Goal: Task Accomplishment & Management: Manage account settings

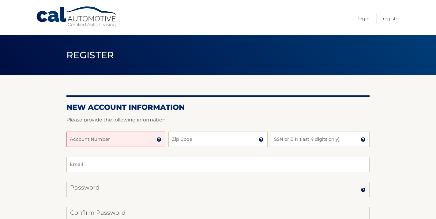
click at [106, 139] on input "Account Number" at bounding box center [115, 138] width 99 height 15
type input "4456010762"
click at [182, 141] on input "Zip Code" at bounding box center [218, 138] width 99 height 15
type input "07087"
click at [105, 138] on input "4456010762" at bounding box center [115, 138] width 99 height 15
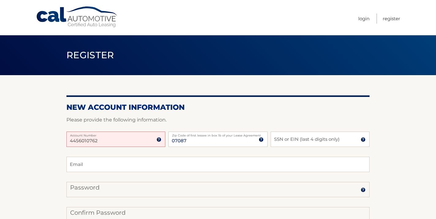
click at [79, 141] on input "4456010762" at bounding box center [115, 138] width 99 height 15
click at [75, 140] on input "4456010762" at bounding box center [115, 138] width 99 height 15
click at [114, 142] on input "44456010762" at bounding box center [115, 138] width 99 height 15
type input "44456010762"
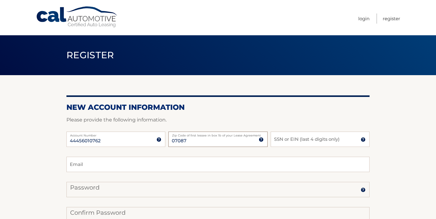
click at [207, 142] on input "07087" at bounding box center [218, 138] width 99 height 15
click at [316, 138] on input "SSN or EIN (last 4 digits only)" at bounding box center [320, 138] width 99 height 15
type input "1727"
click at [192, 165] on input "Email" at bounding box center [217, 164] width 303 height 15
type input "kg10021@hotmail.com"
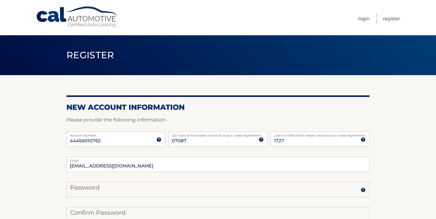
click at [52, 172] on section "New Account Information Please provide the following information. 44456010762 A…" at bounding box center [218, 194] width 436 height 239
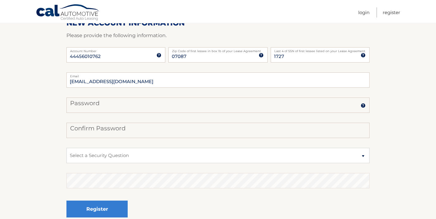
scroll to position [86, 0]
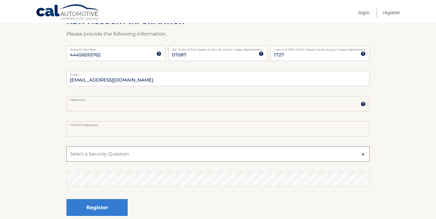
click at [142, 153] on select "Select a Security Question What was the name of your elementary school? What is…" at bounding box center [217, 153] width 303 height 15
select select "5"
click at [66, 146] on select "Select a Security Question What was the name of your elementary school? What is…" at bounding box center [217, 153] width 303 height 15
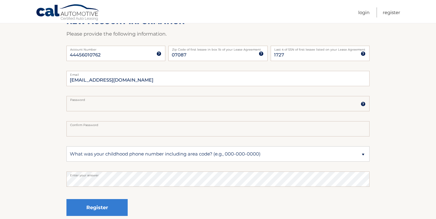
click at [34, 175] on section "New Account Information Please provide the following information. 44456010762 A…" at bounding box center [218, 108] width 436 height 239
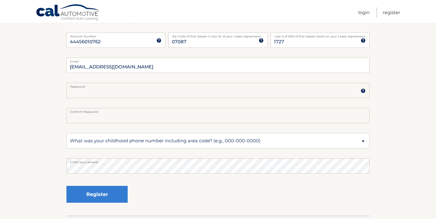
scroll to position [110, 0]
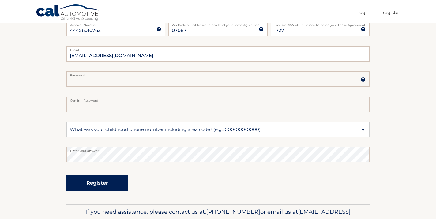
click at [105, 182] on button "Register" at bounding box center [96, 182] width 61 height 17
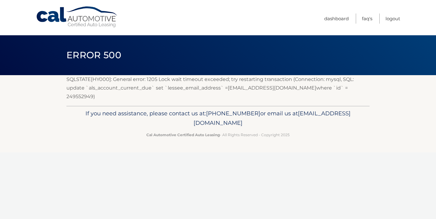
click at [60, 106] on footer "If you need assistance, please contact us at: [PHONE_NUMBER] or email us at [EM…" at bounding box center [218, 129] width 436 height 47
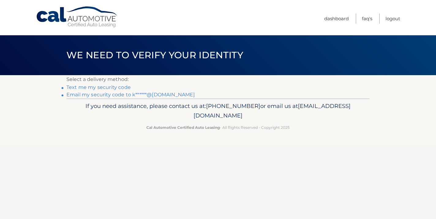
click at [119, 88] on link "Text me my security code" at bounding box center [98, 87] width 64 height 6
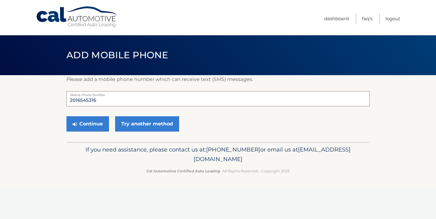
drag, startPoint x: 117, startPoint y: 101, endPoint x: 67, endPoint y: 101, distance: 50.0
click at [67, 101] on input "2016545316" at bounding box center [217, 98] width 303 height 15
type input "9172928957"
click at [91, 125] on button "Continue" at bounding box center [87, 123] width 43 height 15
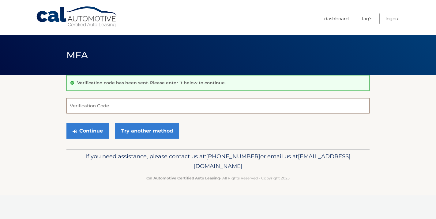
click at [104, 109] on input "Verification Code" at bounding box center [217, 105] width 303 height 15
type input "795395"
click at [92, 130] on button "Continue" at bounding box center [87, 130] width 43 height 15
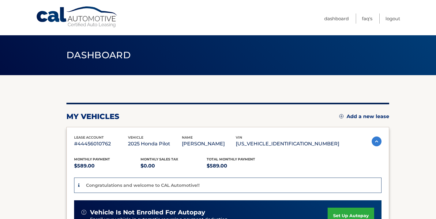
click at [146, 119] on div "my vehicles Add a new lease" at bounding box center [227, 116] width 323 height 9
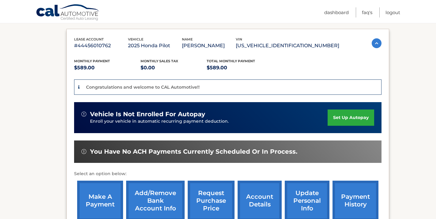
scroll to position [110, 0]
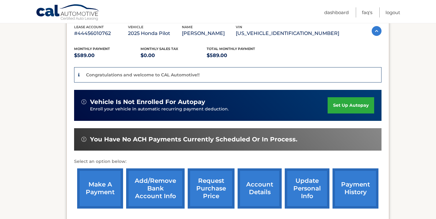
click at [355, 105] on link "set up autopay" at bounding box center [351, 105] width 47 height 16
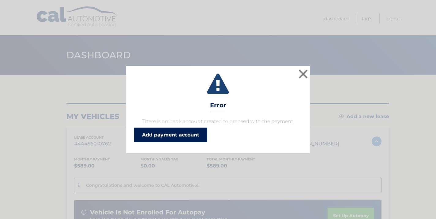
click at [167, 137] on link "Add payment account" at bounding box center [171, 134] width 74 height 15
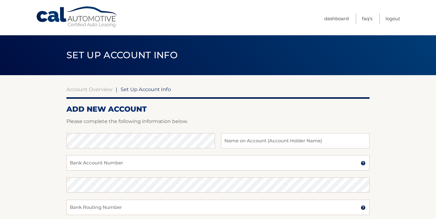
click at [195, 116] on form "ADD NEW ACCOUNT Please complete the following information below. Bank Name Name…" at bounding box center [217, 206] width 303 height 204
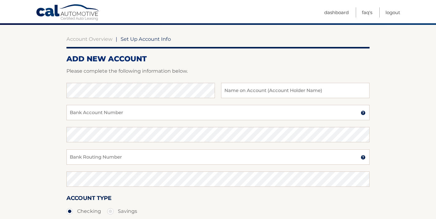
scroll to position [61, 0]
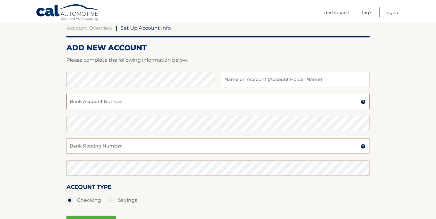
click at [123, 104] on input "Bank Account Number" at bounding box center [217, 101] width 303 height 15
click at [119, 102] on input "Bank Account Number" at bounding box center [217, 101] width 303 height 15
paste input "1100221116"
type input "1100221116"
click at [258, 82] on input "text" at bounding box center [295, 79] width 149 height 15
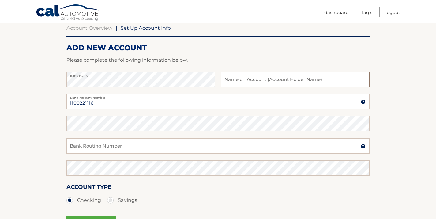
click at [258, 79] on input "text" at bounding box center [295, 79] width 149 height 15
type input "Kharis Gonzalez"
click at [116, 145] on input "Bank Routing Number" at bounding box center [217, 145] width 303 height 15
click at [103, 145] on input "Bank Routing Number" at bounding box center [217, 145] width 303 height 15
paste input "124003116"
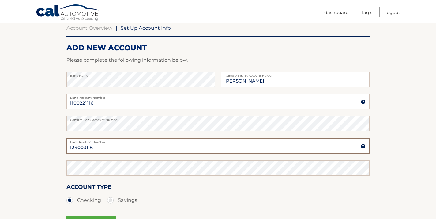
type input "124003116"
click at [25, 171] on section "Account Overview | Set Up Account Info ADD NEW ACCOUNT Please complete the foll…" at bounding box center [218, 131] width 436 height 234
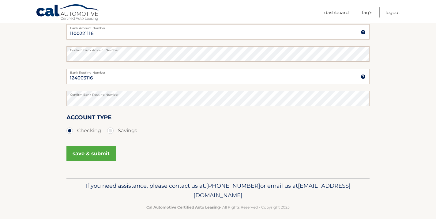
scroll to position [137, 0]
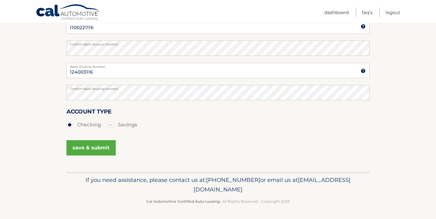
click at [86, 148] on button "save & submit" at bounding box center [90, 147] width 49 height 15
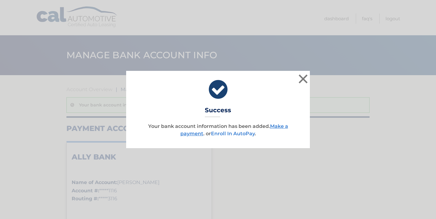
click at [232, 136] on link "Enroll In AutoPay" at bounding box center [233, 134] width 44 height 6
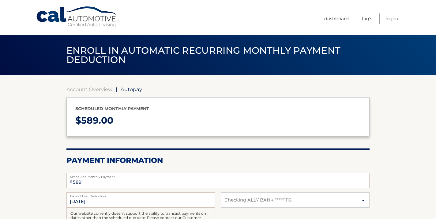
select select "ZWRhNTM2NDYtMTYwOC00Njg0LTkzZTAtY2IzYWRiMTJiODc5"
click at [207, 85] on div "Account Overview | Autopay Scheduled monthly payment $ 589.00 Payment Informati…" at bounding box center [217, 190] width 303 height 231
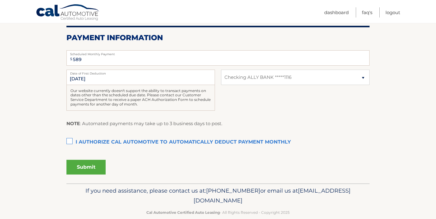
scroll to position [133, 0]
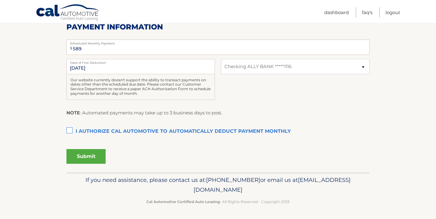
click at [71, 131] on label "I authorize cal automotive to automatically deduct payment monthly This checkbo…" at bounding box center [217, 131] width 303 height 12
click at [0, 0] on input "I authorize cal automotive to automatically deduct payment monthly This checkbo…" at bounding box center [0, 0] width 0 height 0
click at [82, 157] on button "Submit" at bounding box center [85, 156] width 39 height 15
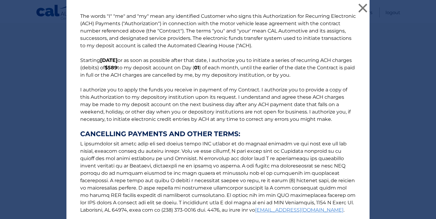
click at [221, 91] on p "The words "I" "me" and "my" mean any identified Customer who signs this Authori…" at bounding box center [218, 124] width 288 height 223
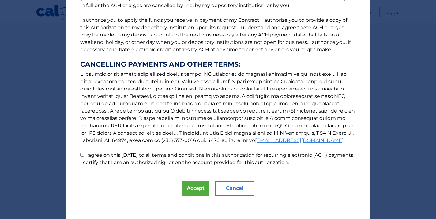
scroll to position [70, 0]
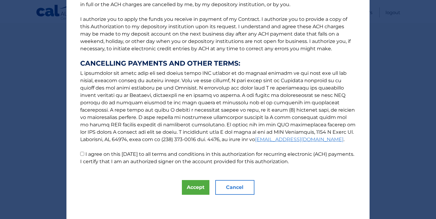
click at [83, 154] on input "I agree on this [DATE] to all terms and conditions in this authorization for re…" at bounding box center [82, 154] width 4 height 4
checkbox input "true"
click at [197, 188] on button "Accept" at bounding box center [196, 187] width 28 height 15
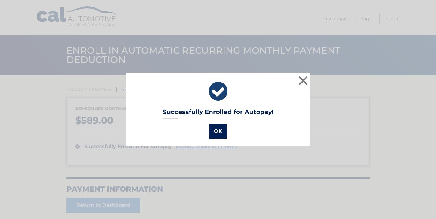
click at [218, 134] on button "OK" at bounding box center [218, 131] width 18 height 15
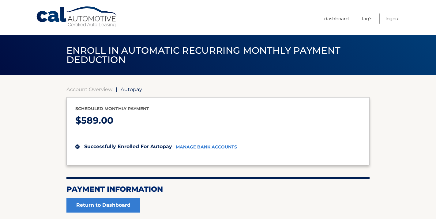
click at [392, 81] on section "Account Overview | Autopay Scheduled monthly payment $ 589.00 successfully enro…" at bounding box center [218, 151] width 436 height 152
click at [286, 10] on nav "Menu Dashboard FAQ's Logout" at bounding box center [261, 17] width 277 height 35
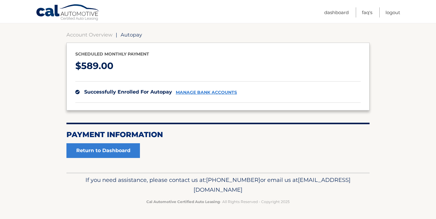
scroll to position [55, 0]
